Goal: Communication & Community: Answer question/provide support

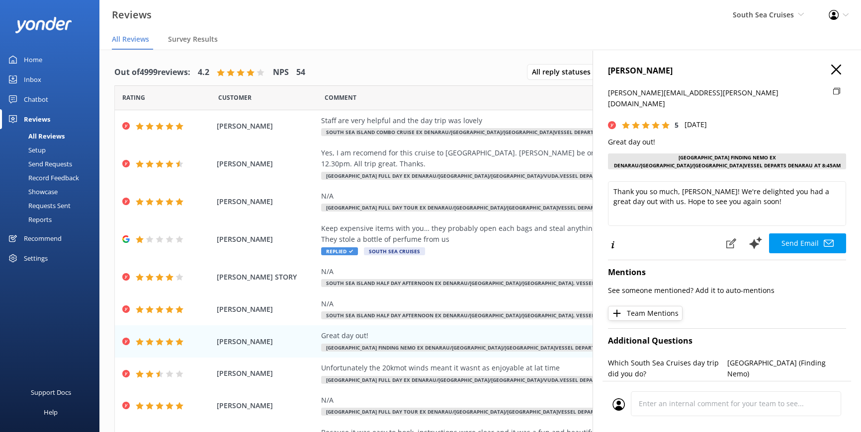
scroll to position [55, 0]
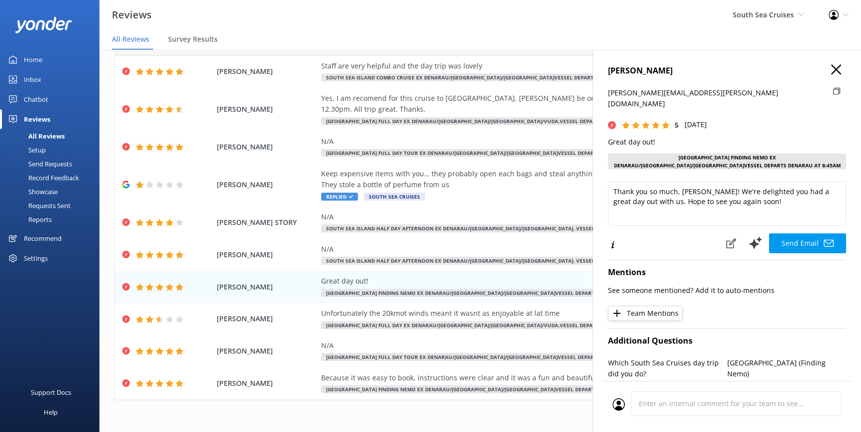
click at [831, 67] on icon "button" at bounding box center [836, 70] width 10 height 10
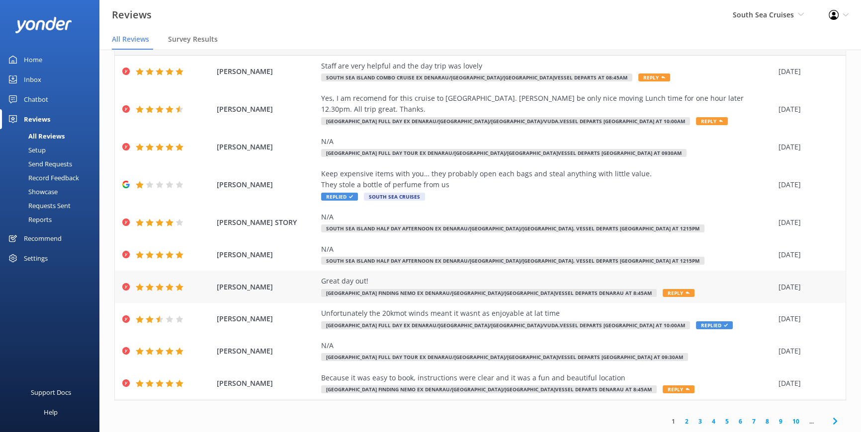
scroll to position [20, 0]
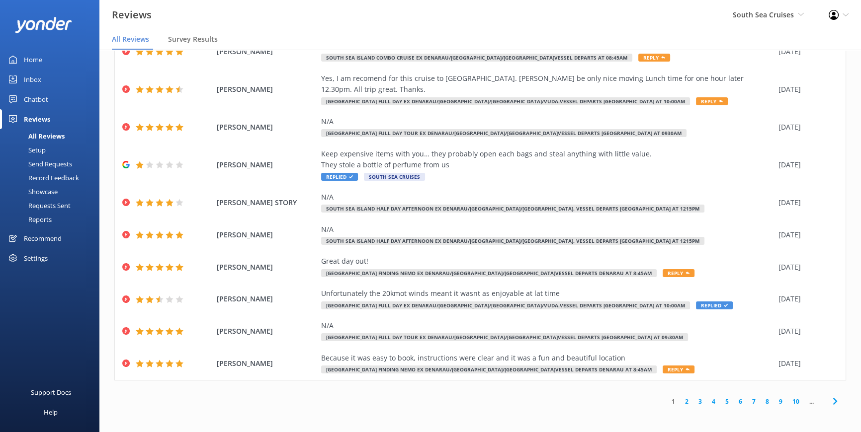
click at [667, 401] on link "1" at bounding box center [673, 401] width 13 height 9
click at [681, 399] on link "2" at bounding box center [686, 401] width 13 height 9
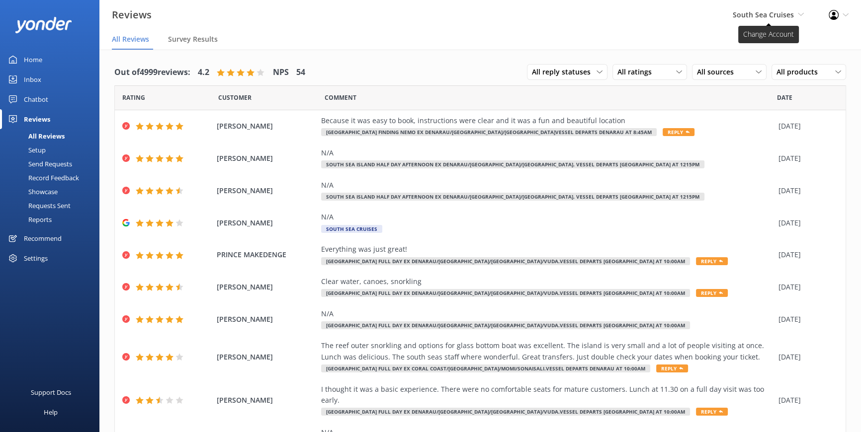
click at [799, 13] on icon at bounding box center [801, 14] width 6 height 6
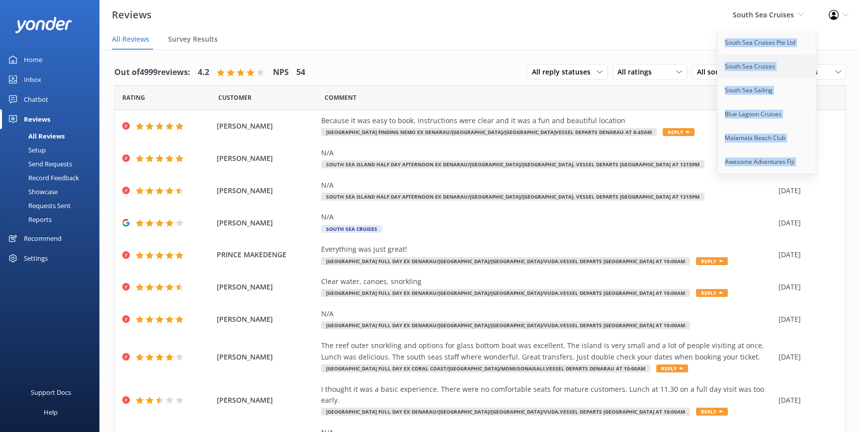
click at [744, 69] on link "South Sea Cruises" at bounding box center [766, 67] width 99 height 24
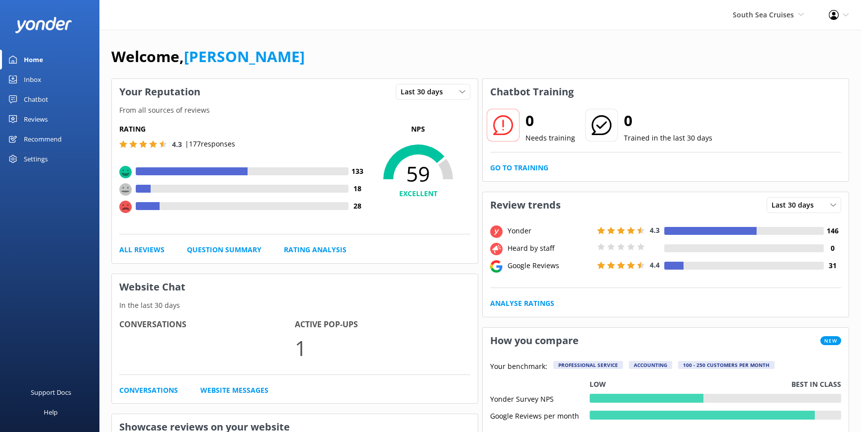
click at [42, 119] on div "Reviews" at bounding box center [36, 119] width 24 height 20
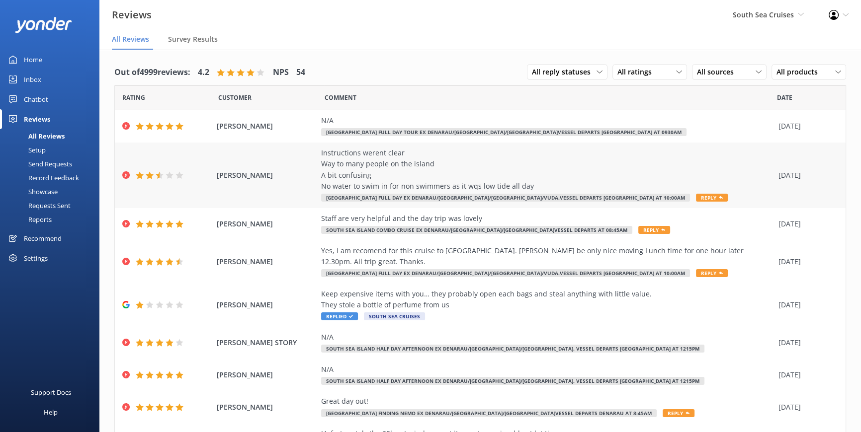
click at [696, 197] on span "Reply" at bounding box center [712, 198] width 32 height 8
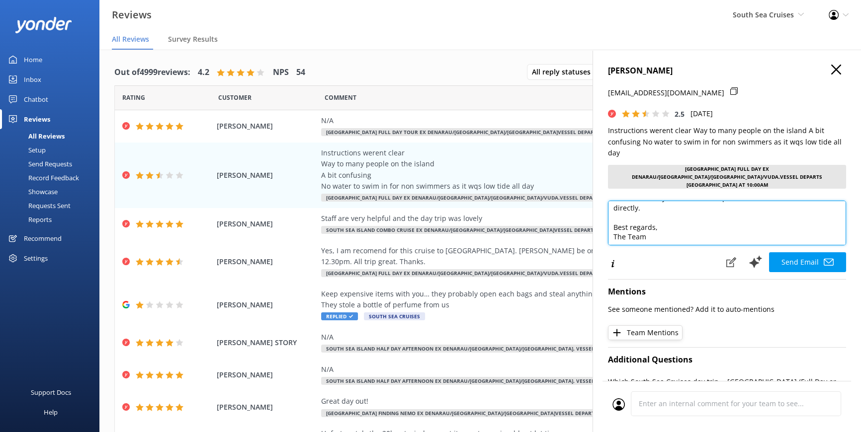
scroll to position [73, 0]
drag, startPoint x: 649, startPoint y: 227, endPoint x: 615, endPoint y: 228, distance: 34.3
click at [615, 228] on textarea "Hi [PERSON_NAME], Thank you for your feedback. We’re sorry to hear about your e…" at bounding box center [727, 223] width 238 height 45
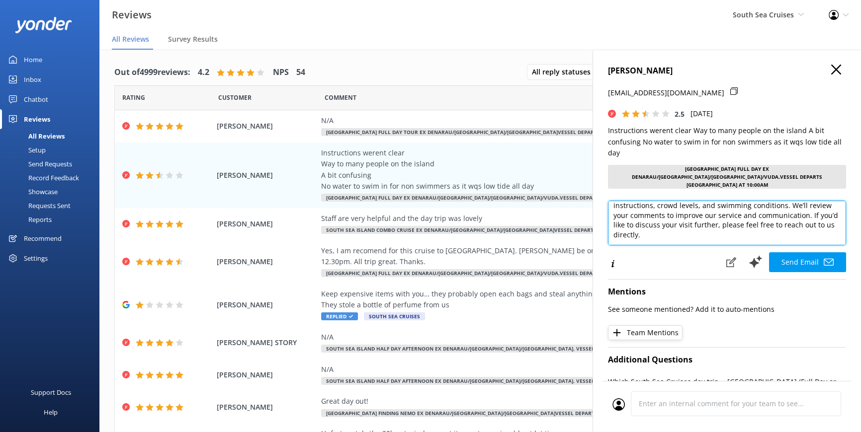
scroll to position [52, 0]
click at [666, 218] on textarea "Hi [PERSON_NAME], Thank you for your feedback. We’re sorry to hear about your e…" at bounding box center [727, 223] width 238 height 45
click at [716, 218] on textarea "Hi [PERSON_NAME], Thank you for your feedback. We’re sorry to hear about your e…" at bounding box center [727, 223] width 238 height 45
click at [801, 220] on textarea "Hi [PERSON_NAME], Thank you for your feedback. We’re sorry to hear about your e…" at bounding box center [727, 223] width 238 height 45
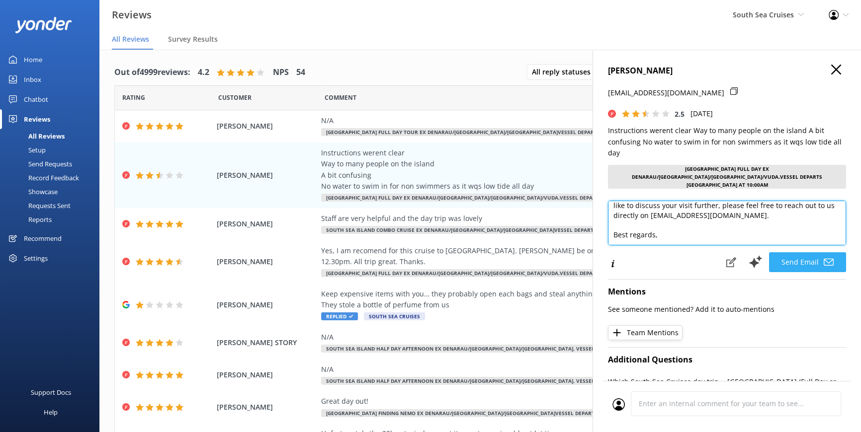
scroll to position [73, 0]
type textarea "Hi [PERSON_NAME], Thank you for your feedback. We’re sorry to hear about your e…"
click at [805, 254] on button "Send Email" at bounding box center [807, 263] width 77 height 20
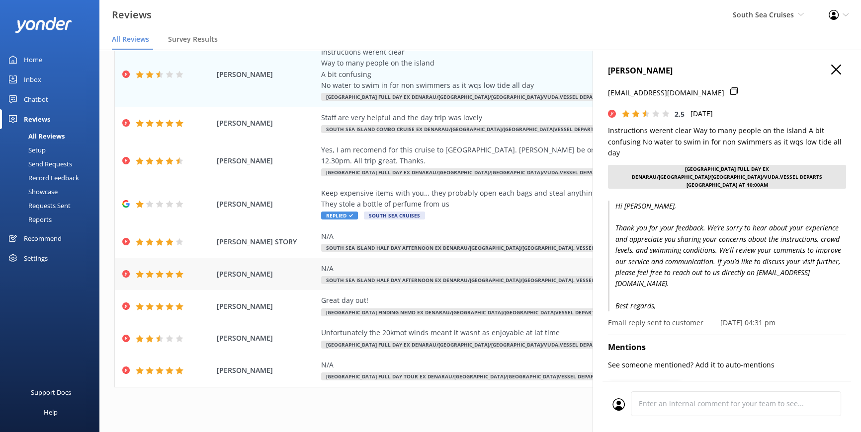
scroll to position [20, 0]
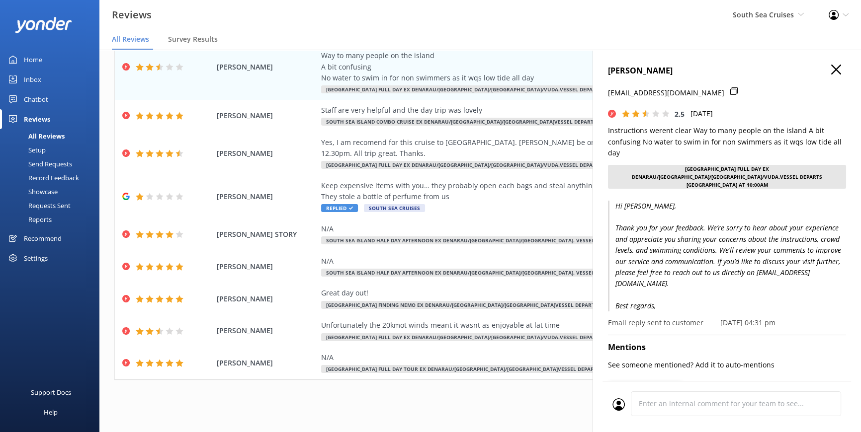
click at [832, 70] on icon "button" at bounding box center [836, 70] width 10 height 10
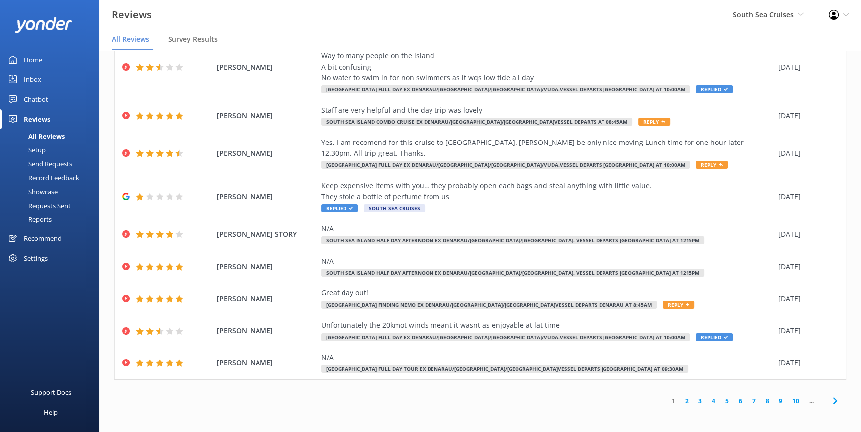
click at [680, 398] on link "2" at bounding box center [686, 401] width 13 height 9
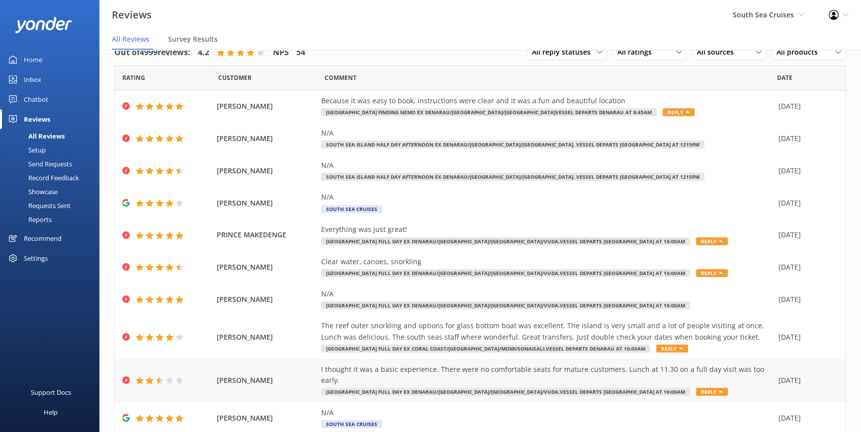
drag, startPoint x: 292, startPoint y: 375, endPoint x: 197, endPoint y: 379, distance: 95.0
click at [197, 379] on div "[PERSON_NAME] I thought it was a basic experience. There were no comfortable se…" at bounding box center [480, 380] width 731 height 43
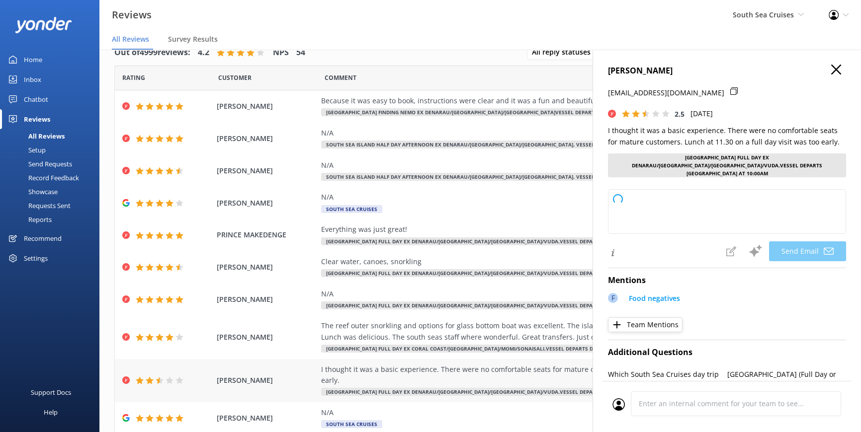
drag, startPoint x: 197, startPoint y: 379, endPoint x: 247, endPoint y: 378, distance: 50.2
copy span "[PERSON_NAME]"
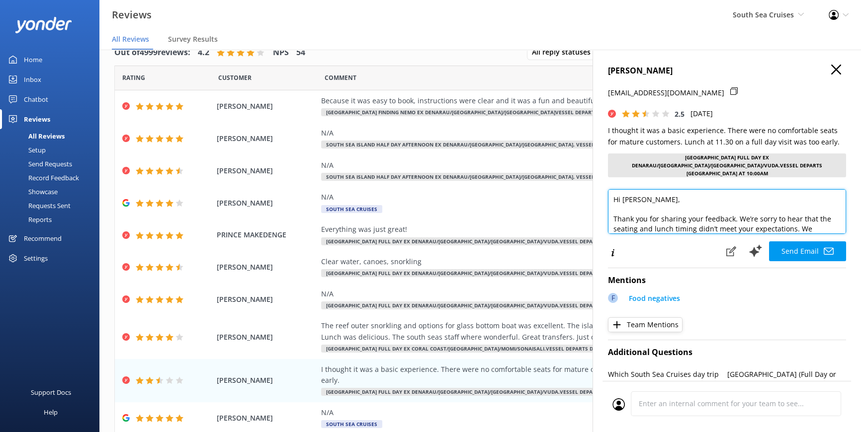
scroll to position [73, 0]
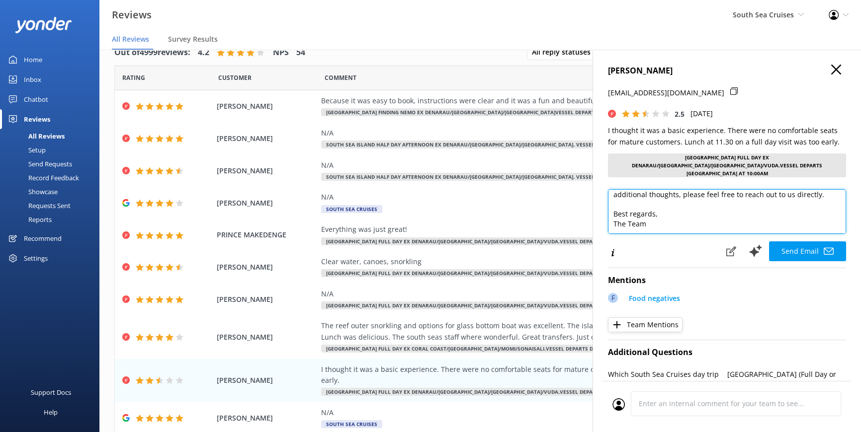
drag, startPoint x: 613, startPoint y: 190, endPoint x: 762, endPoint y: 254, distance: 162.1
click at [762, 254] on div "[PERSON_NAME] [EMAIL_ADDRESS][DOMAIN_NAME] 2.5 [DATE] I thought it was a basic …" at bounding box center [727, 266] width 268 height 432
paste textarea "Lore Ipsumd Sitametcon, Adipi eli sed doeius tem inci ut labor etdo magnaali en…"
click at [659, 220] on textarea at bounding box center [727, 211] width 238 height 45
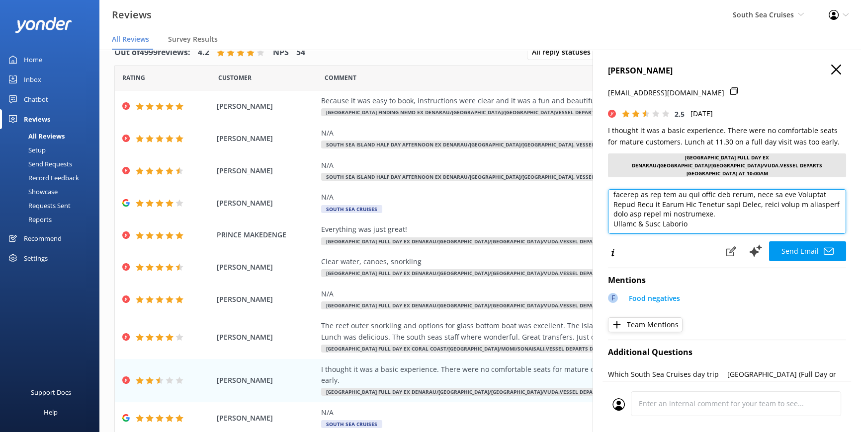
click at [698, 213] on textarea at bounding box center [727, 211] width 238 height 45
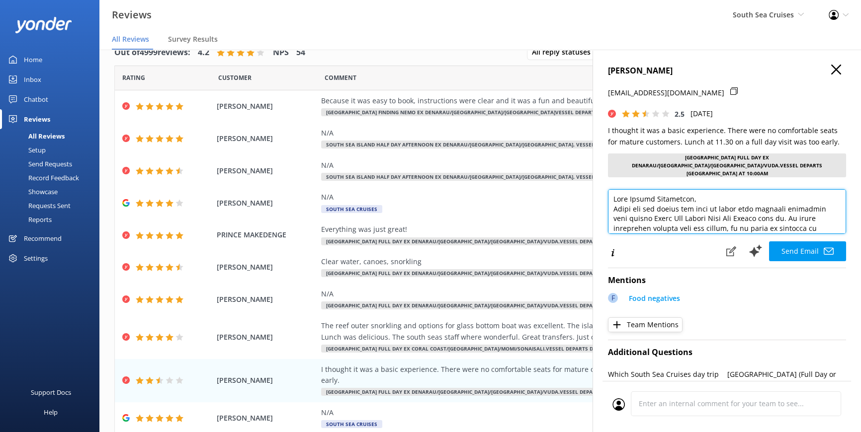
scroll to position [0, 0]
type textarea "Lore Ipsumd Sitametcon, Adipi eli sed doeius tem inci ut labor etdo magnaali en…"
click at [804, 242] on button "Send Email" at bounding box center [807, 252] width 77 height 20
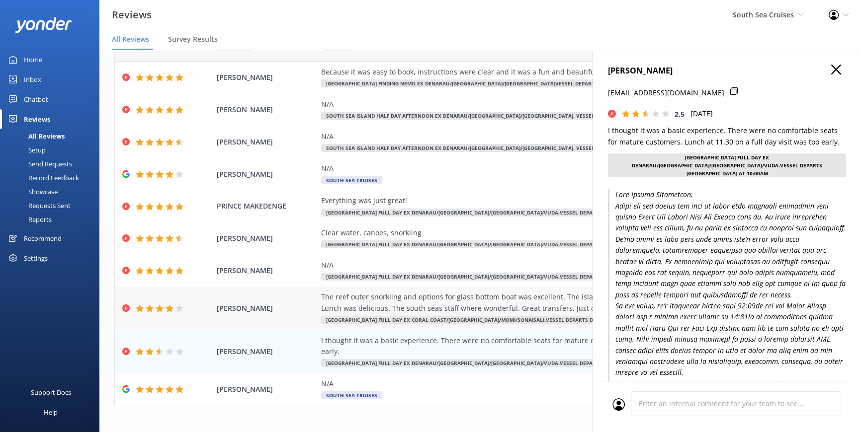
scroll to position [44, 0]
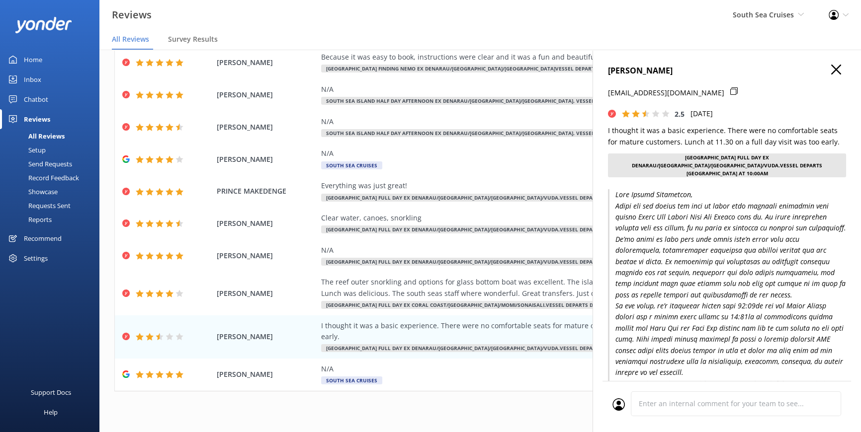
click at [831, 65] on icon "button" at bounding box center [836, 70] width 10 height 10
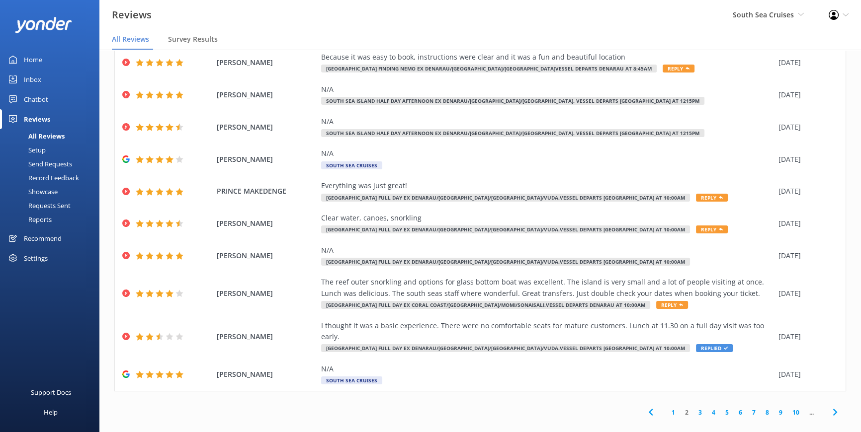
click at [693, 408] on link "3" at bounding box center [699, 412] width 13 height 9
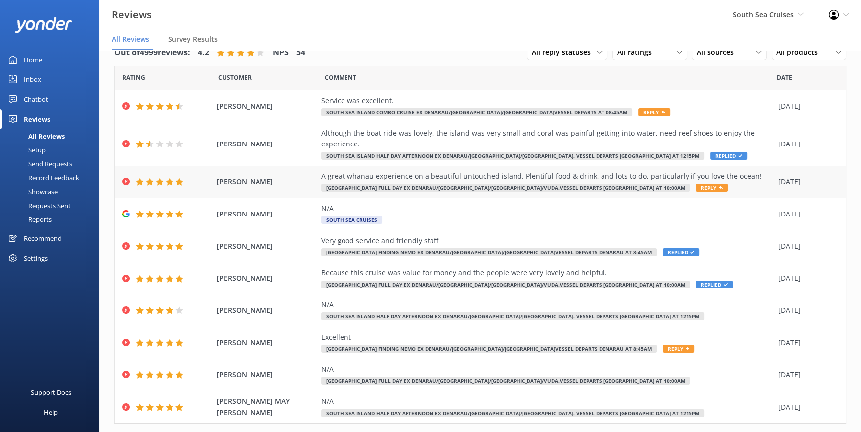
click at [430, 171] on div "A great whānau experience on a beautiful untouched island. Plentiful food & dri…" at bounding box center [547, 176] width 452 height 11
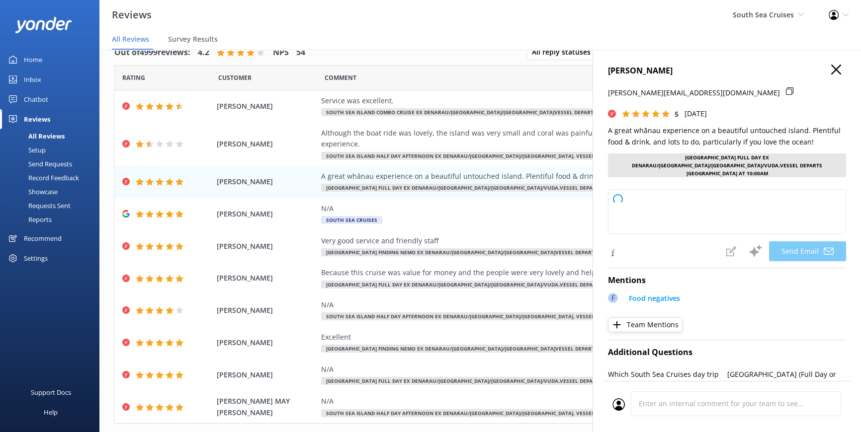
type textarea "Thank you so much for your wonderful review, [PERSON_NAME]! We're delighted to …"
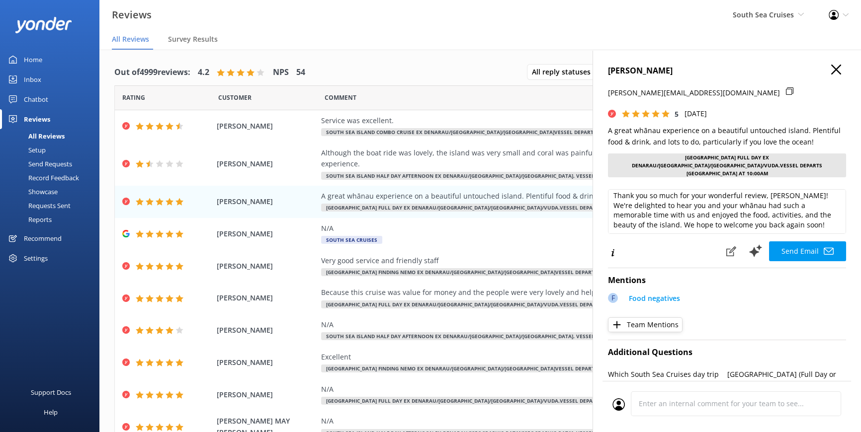
scroll to position [5, 0]
click at [790, 245] on button "Send Email" at bounding box center [807, 252] width 77 height 20
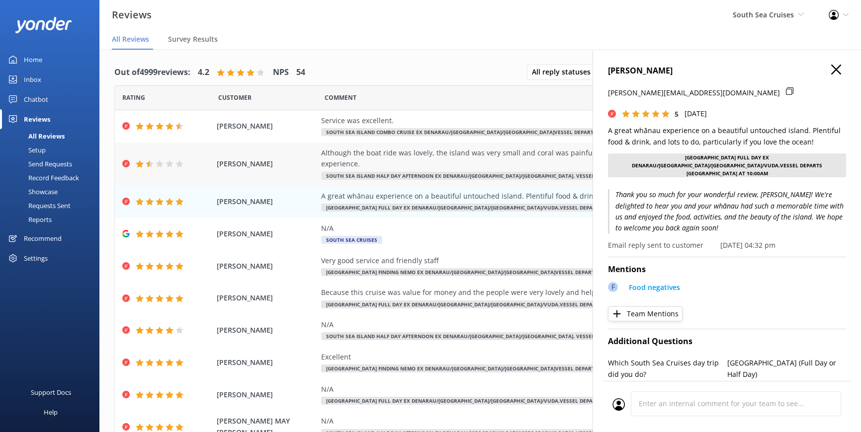
click at [475, 163] on div "Although the boat ride was lovely, the island was very small and coral was pain…" at bounding box center [547, 159] width 452 height 22
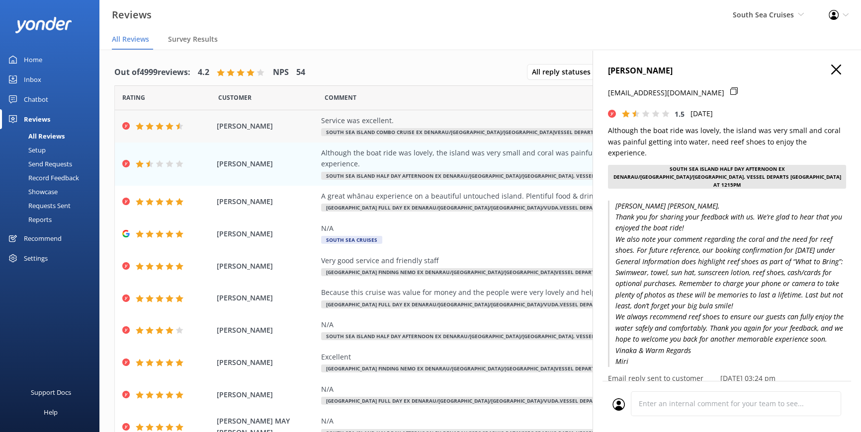
click at [516, 119] on div "Service was excellent." at bounding box center [547, 120] width 452 height 11
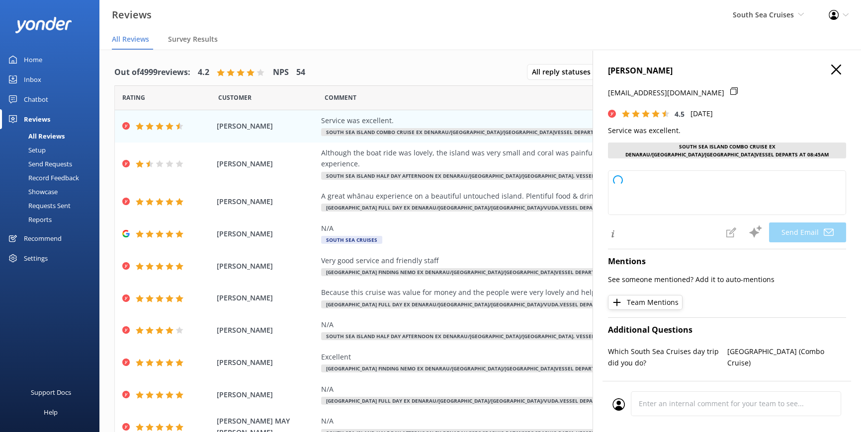
type textarea "Thank you so much for your kind words, [PERSON_NAME]! We're delighted to hear y…"
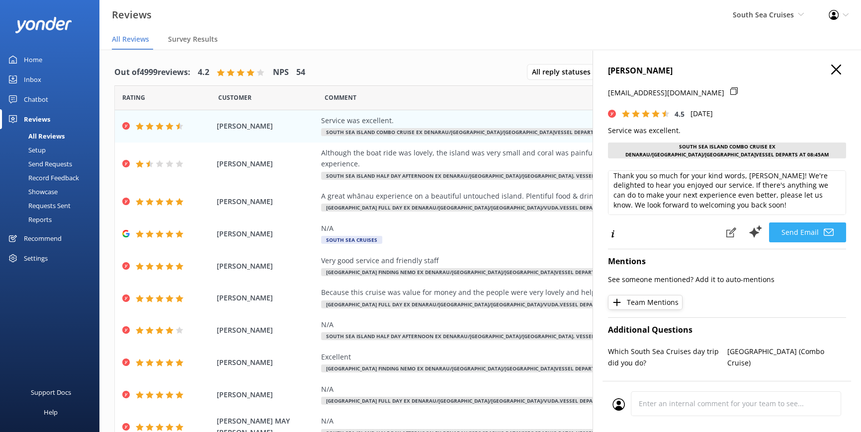
click at [791, 231] on button "Send Email" at bounding box center [807, 233] width 77 height 20
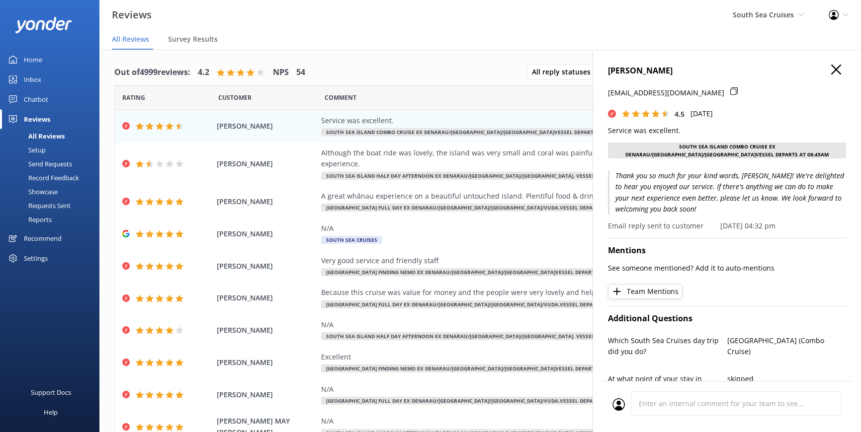
click at [831, 69] on icon "button" at bounding box center [836, 70] width 10 height 10
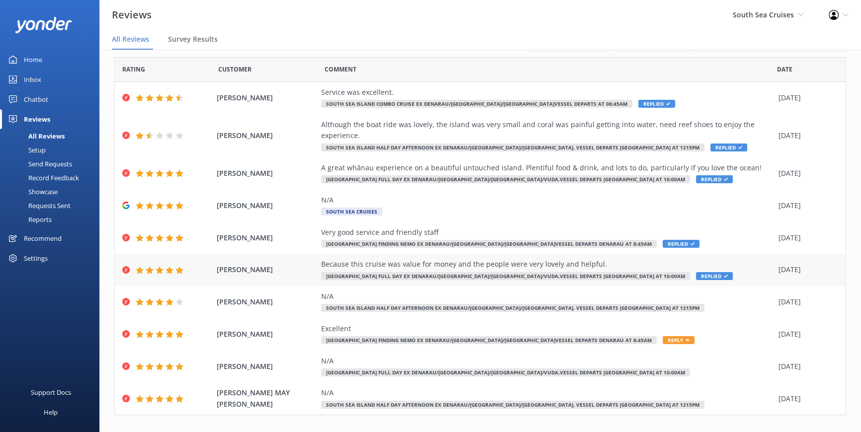
scroll to position [44, 0]
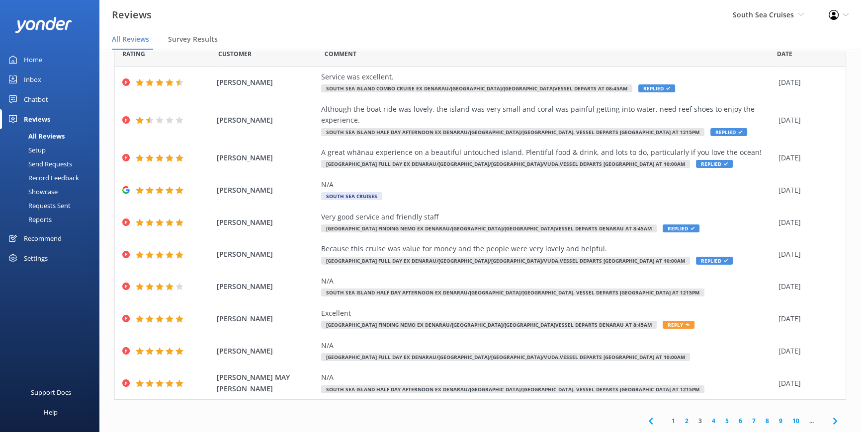
click at [680, 422] on link "2" at bounding box center [686, 421] width 13 height 9
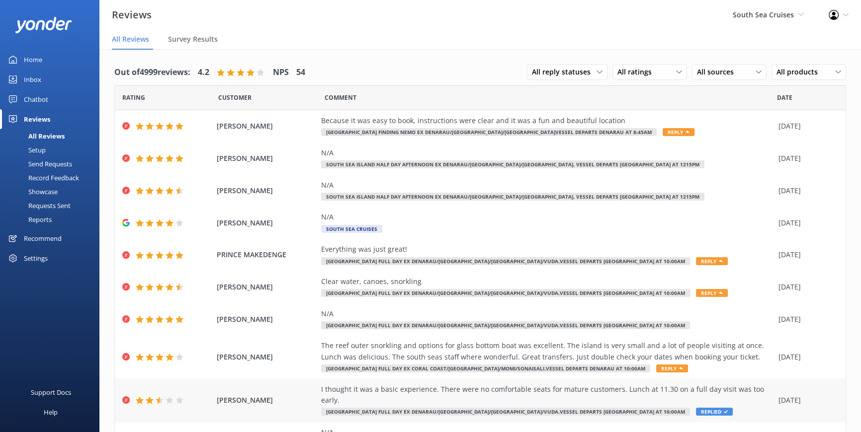
click at [397, 386] on div "I thought it was a basic experience. There were no comfortable seats for mature…" at bounding box center [547, 395] width 452 height 22
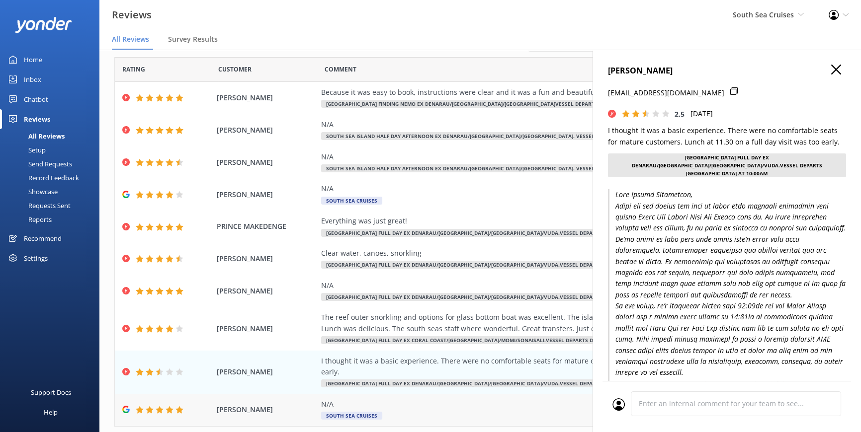
scroll to position [44, 0]
